Goal: Information Seeking & Learning: Learn about a topic

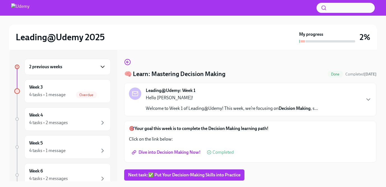
click at [102, 66] on icon "button" at bounding box center [102, 67] width 7 height 7
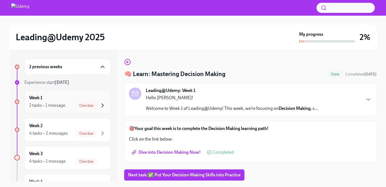
click at [102, 106] on icon "button" at bounding box center [102, 105] width 7 height 7
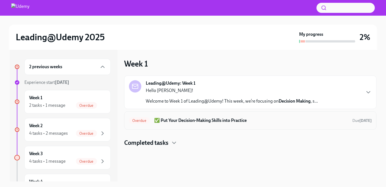
click at [200, 122] on h6 "✅ Put Your Decision-Making Skills into Practice" at bounding box center [251, 121] width 194 height 6
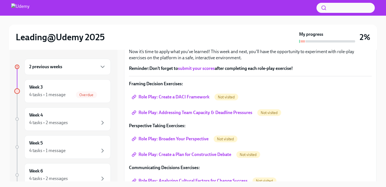
scroll to position [77, 0]
click at [194, 98] on span "Role Play: Create a DACI Framework" at bounding box center [171, 97] width 77 height 6
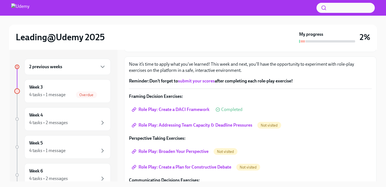
scroll to position [65, 0]
click at [175, 124] on span "Role Play: Addressing Team Capacity & Deadline Pressures" at bounding box center [192, 125] width 119 height 6
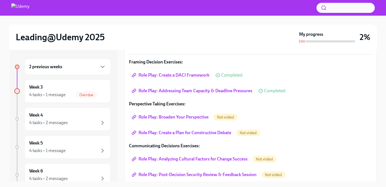
scroll to position [103, 0]
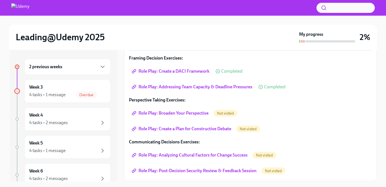
click at [187, 115] on span "Role Play: Broaden Your Perspective" at bounding box center [171, 114] width 76 height 6
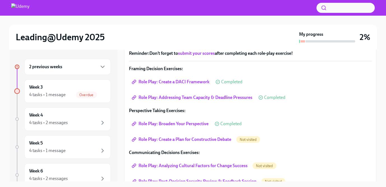
scroll to position [99, 0]
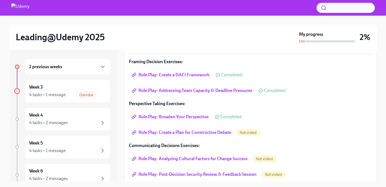
click at [173, 135] on span "Role Play: Create a Plan for Constructive Debate" at bounding box center [182, 133] width 98 height 6
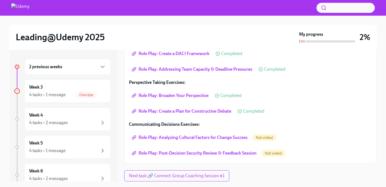
scroll to position [10, 0]
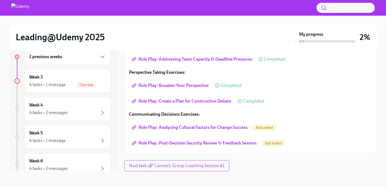
click at [168, 126] on span "Role Play: Analyzing Cultural Factors for Change Success" at bounding box center [190, 128] width 115 height 6
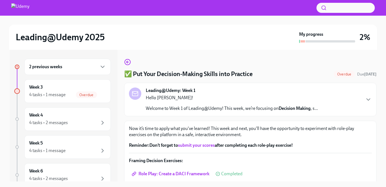
scroll to position [121, 0]
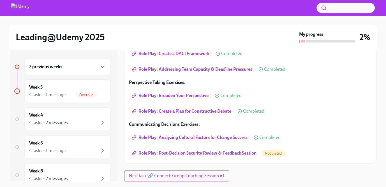
click at [179, 154] on span "Role Play: Post-Decision Security Review & Feedback Session" at bounding box center [195, 154] width 124 height 6
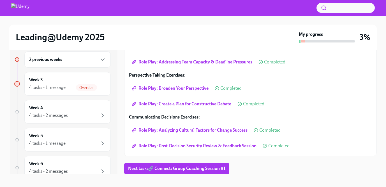
scroll to position [10, 0]
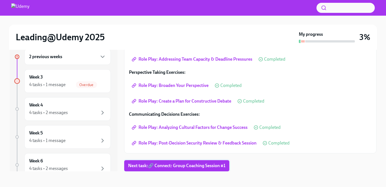
click at [172, 167] on span "Next task : 🔗 Connect: Group Coaching Session #1" at bounding box center [176, 166] width 97 height 6
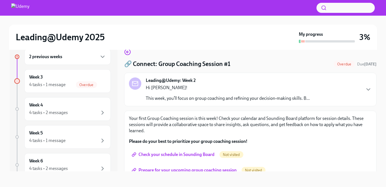
scroll to position [27, 0]
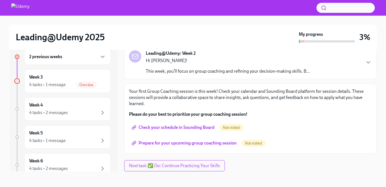
click at [170, 127] on span "Check your schedule in Sounding Board" at bounding box center [174, 128] width 82 height 6
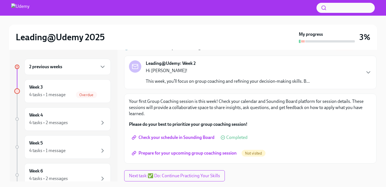
scroll to position [27, 0]
click at [198, 154] on span "Prepare for your upcoming group coaching session" at bounding box center [185, 154] width 104 height 6
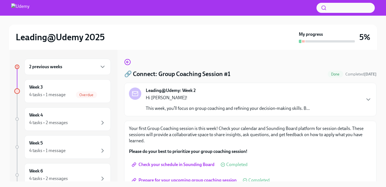
scroll to position [27, 0]
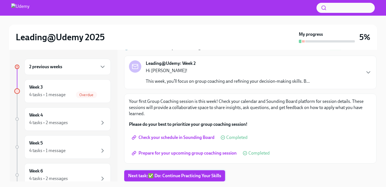
click at [176, 178] on span "Next task : ✅ Do: Continue Practicing Your Skills" at bounding box center [174, 176] width 93 height 6
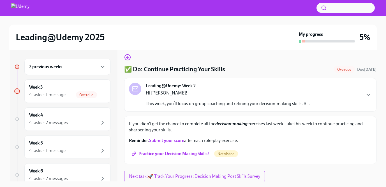
scroll to position [5, 0]
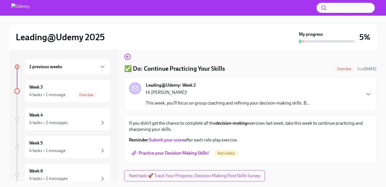
click at [167, 153] on span "Practice your Decision Making Skills!" at bounding box center [171, 154] width 76 height 6
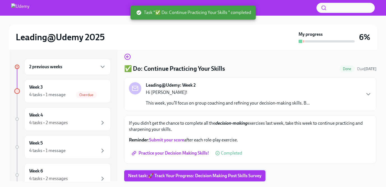
click at [184, 179] on span "Next task : 🚀 Track Your Progress: Decision Making Post Skills Survey" at bounding box center [194, 176] width 133 height 6
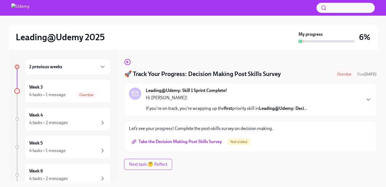
click at [168, 143] on span "Take the Decision Making Post Skills Survey" at bounding box center [177, 142] width 89 height 6
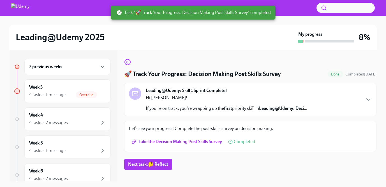
scroll to position [10, 0]
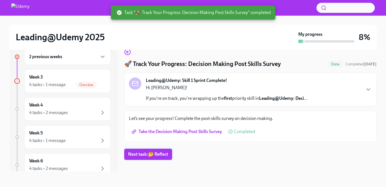
click at [144, 155] on span "Next task : 🤔 Reflect" at bounding box center [148, 155] width 40 height 6
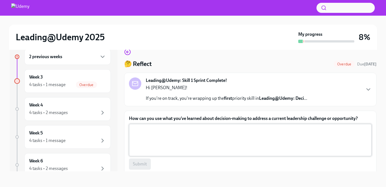
click at [149, 154] on div "x ​" at bounding box center [250, 140] width 243 height 33
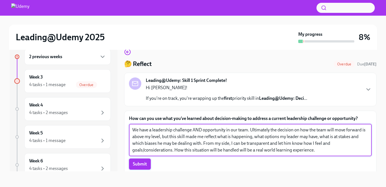
type textarea "We have a leadership challenge AND opportunity in our team. Ultimately the deci…"
click at [145, 166] on span "Submit" at bounding box center [140, 165] width 14 height 6
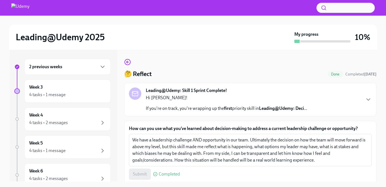
scroll to position [21, 0]
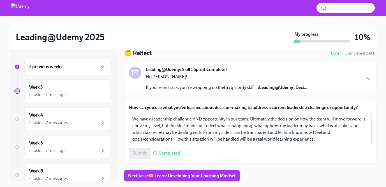
click at [183, 179] on span "Next task : 🧠 Learn: Developing Your Coaching Mindset" at bounding box center [182, 176] width 108 height 6
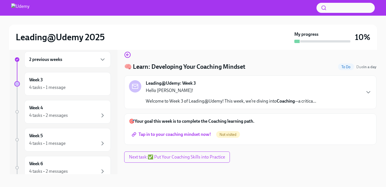
scroll to position [10, 0]
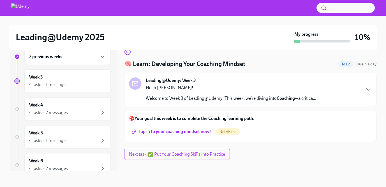
click at [171, 130] on span "Tap in to your coaching mindset now!" at bounding box center [172, 132] width 78 height 6
